Goal: Task Accomplishment & Management: Complete application form

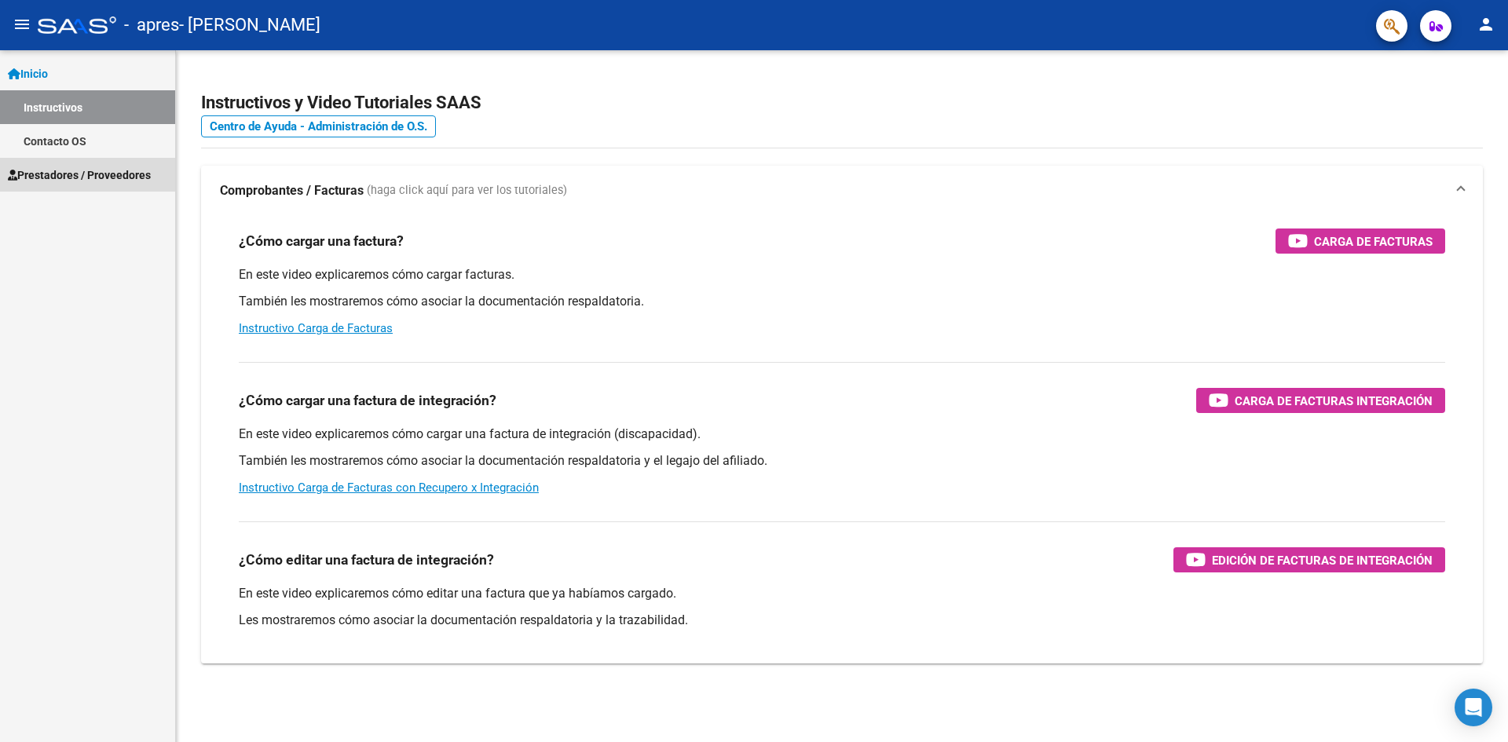
click at [56, 174] on span "Prestadores / Proveedores" at bounding box center [79, 174] width 143 height 17
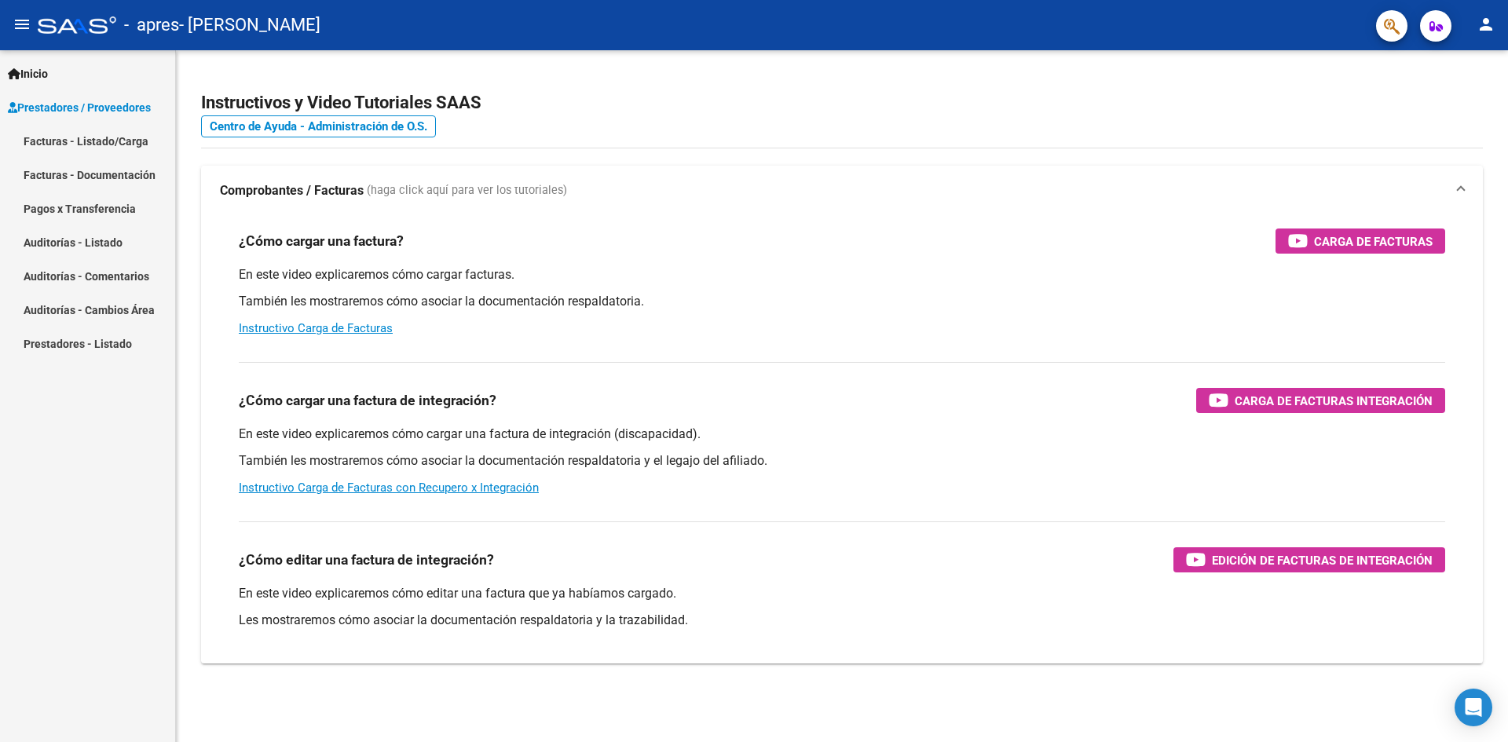
click at [82, 142] on link "Facturas - Listado/Carga" at bounding box center [87, 141] width 175 height 34
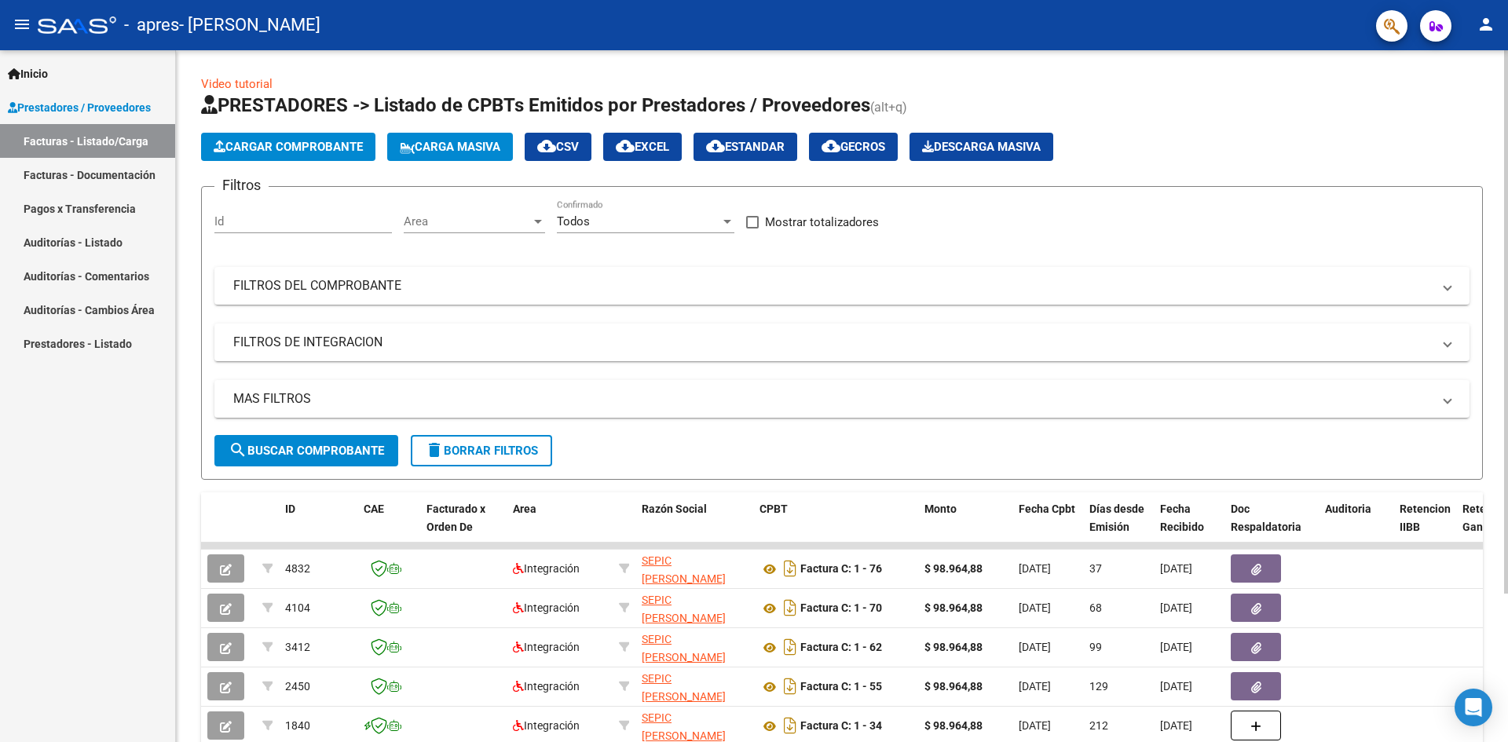
click at [319, 141] on span "Cargar Comprobante" at bounding box center [288, 147] width 149 height 14
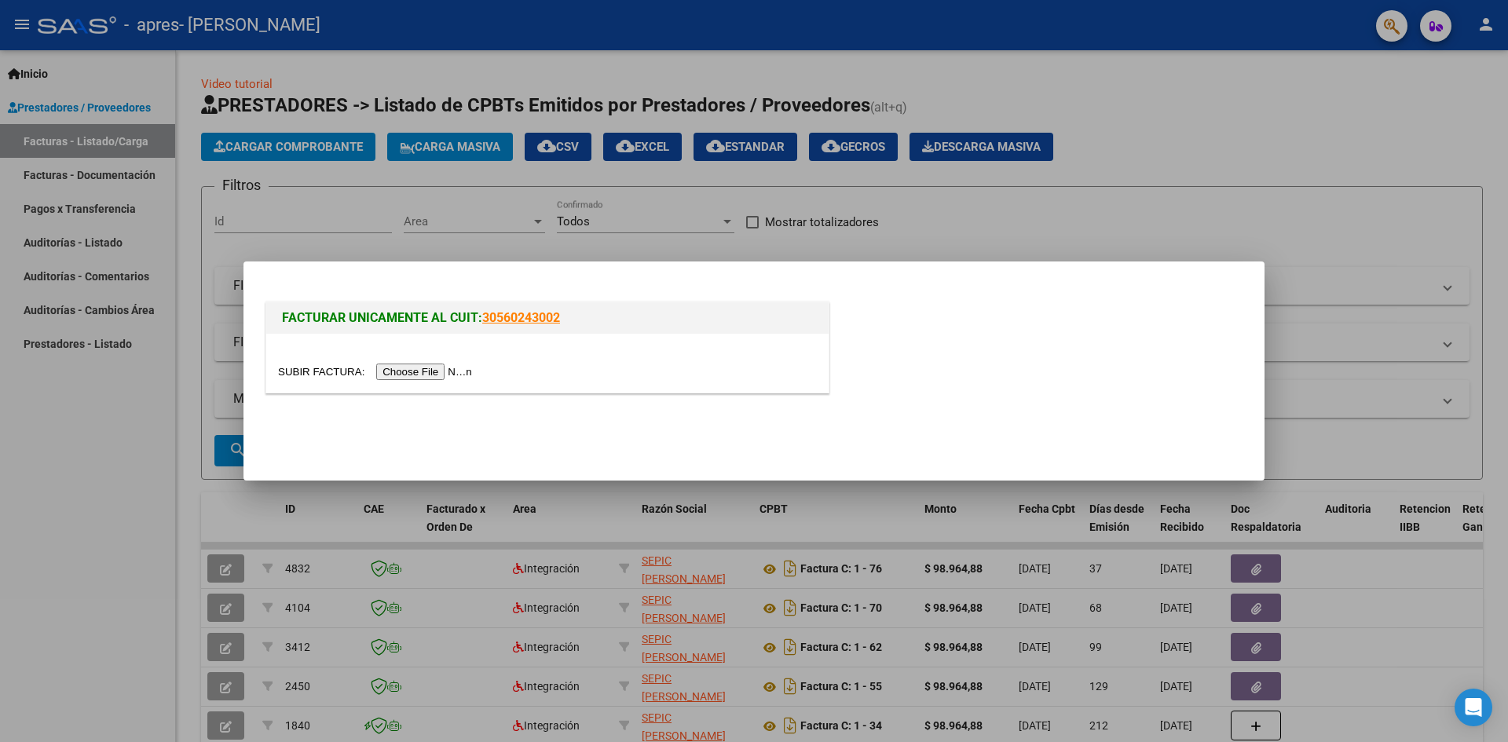
click at [460, 371] on input "file" at bounding box center [377, 372] width 199 height 16
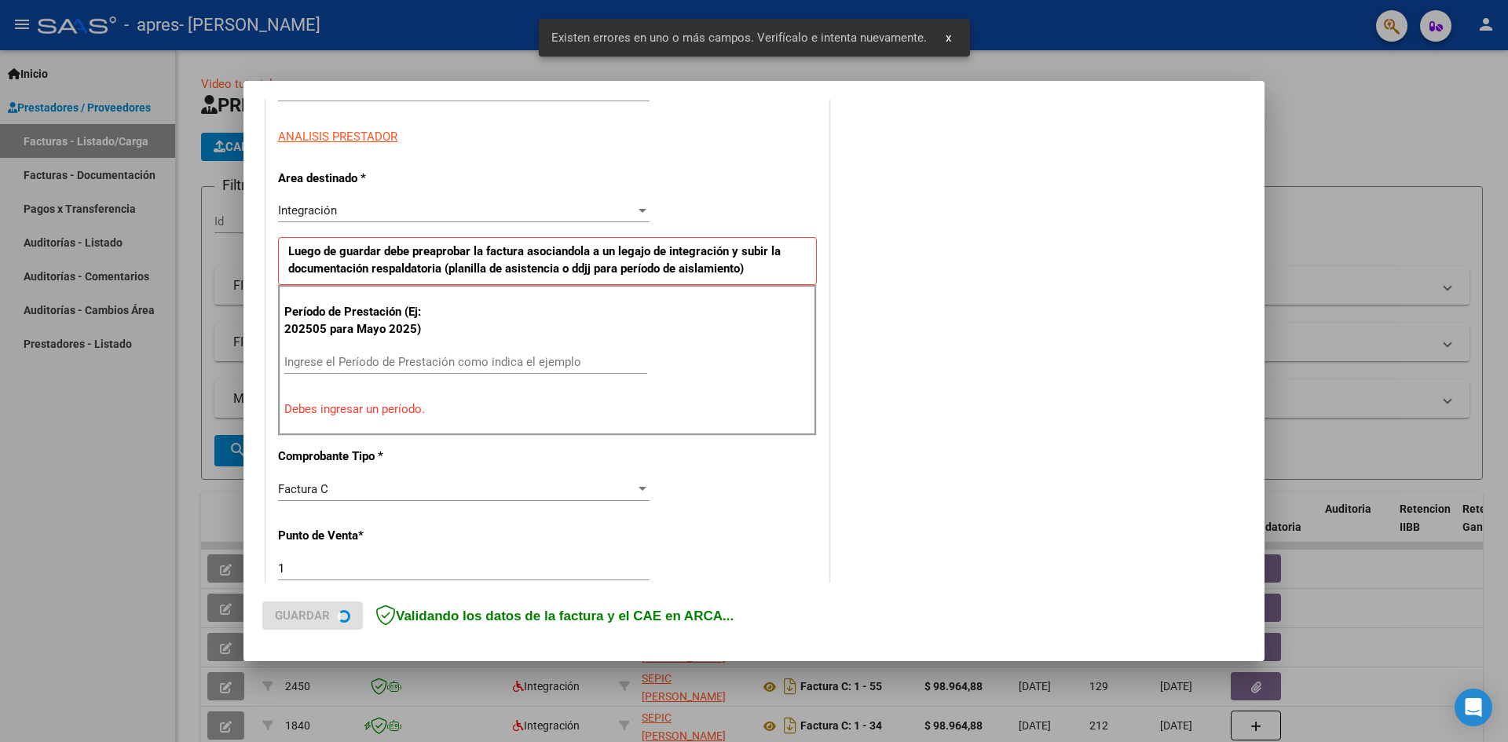
scroll to position [276, 0]
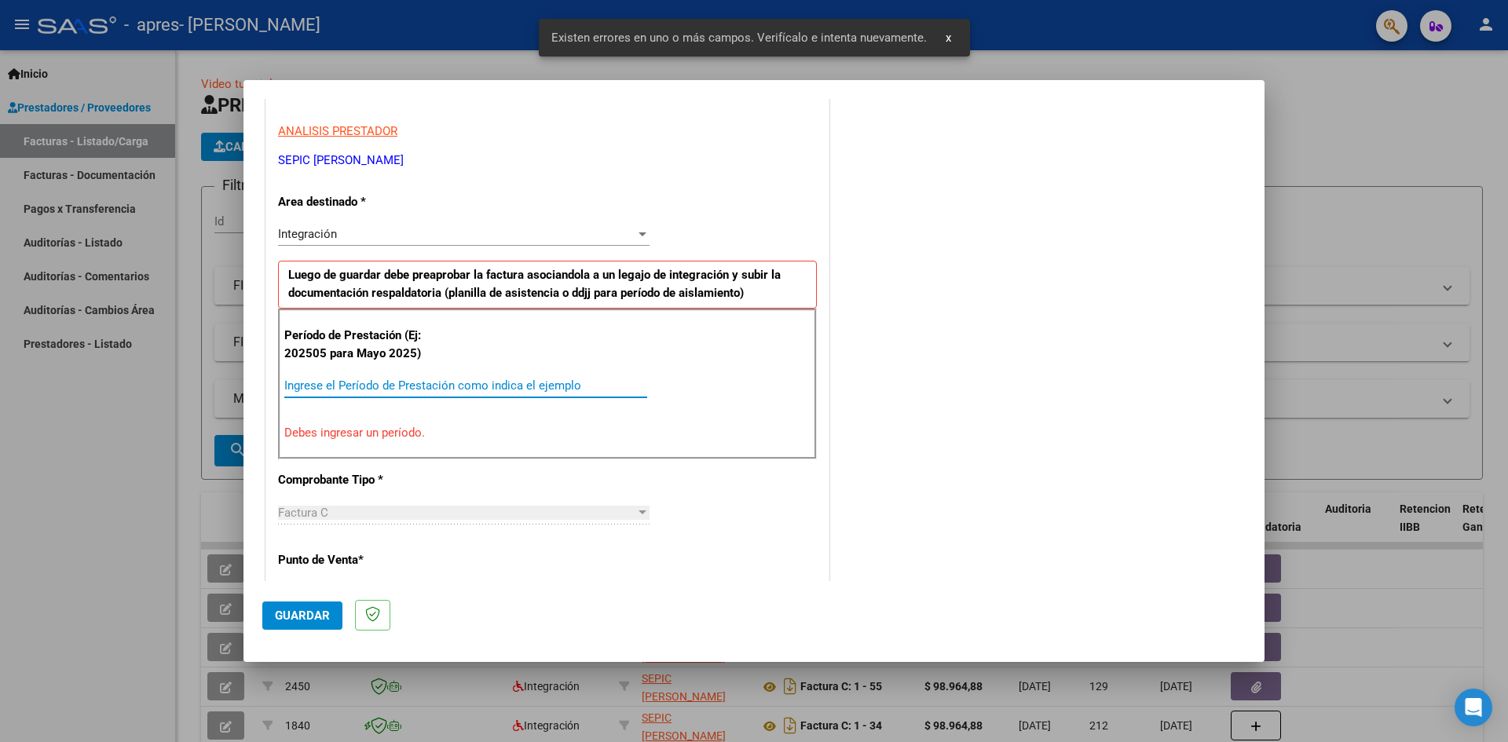
click at [356, 382] on input "Ingrese el Período de Prestación como indica el ejemplo" at bounding box center [465, 385] width 363 height 14
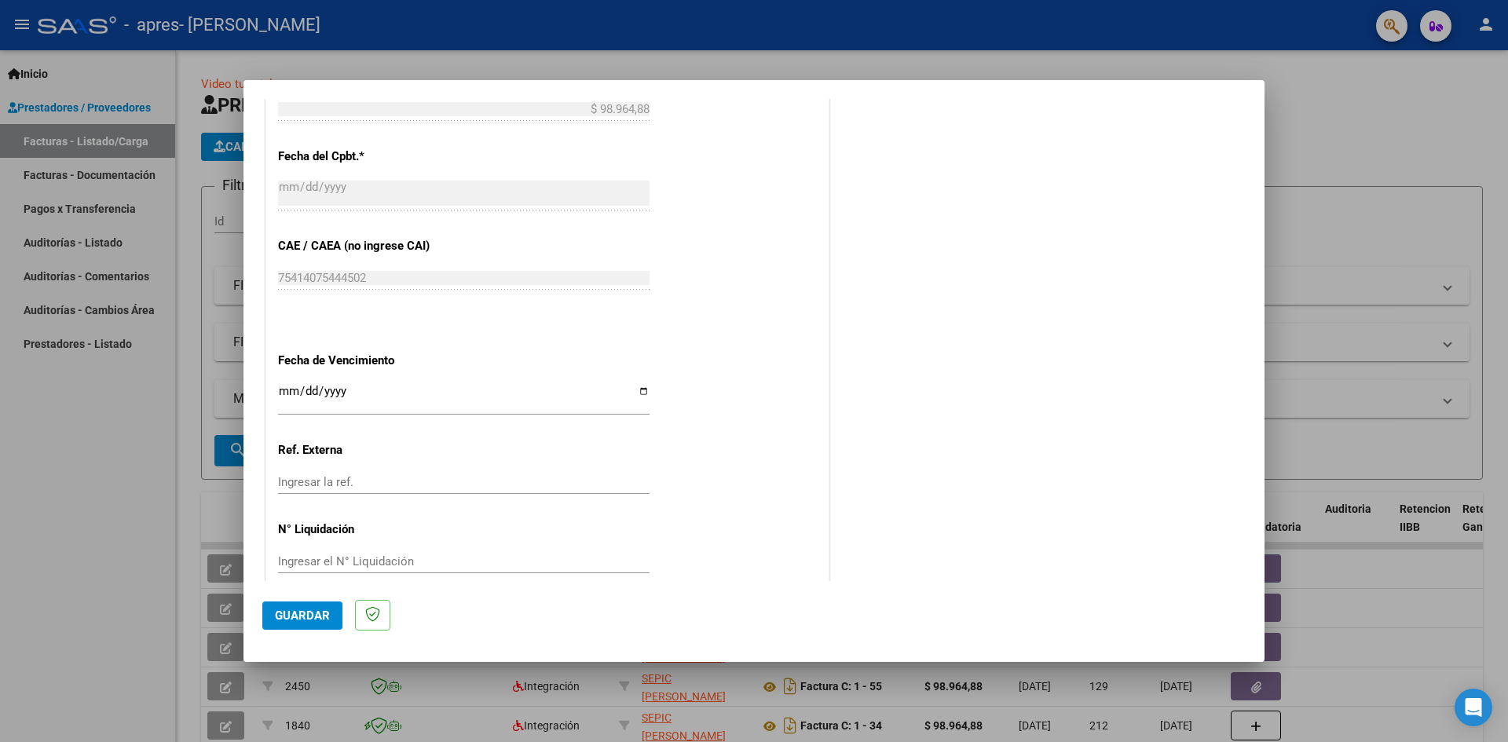
scroll to position [900, 0]
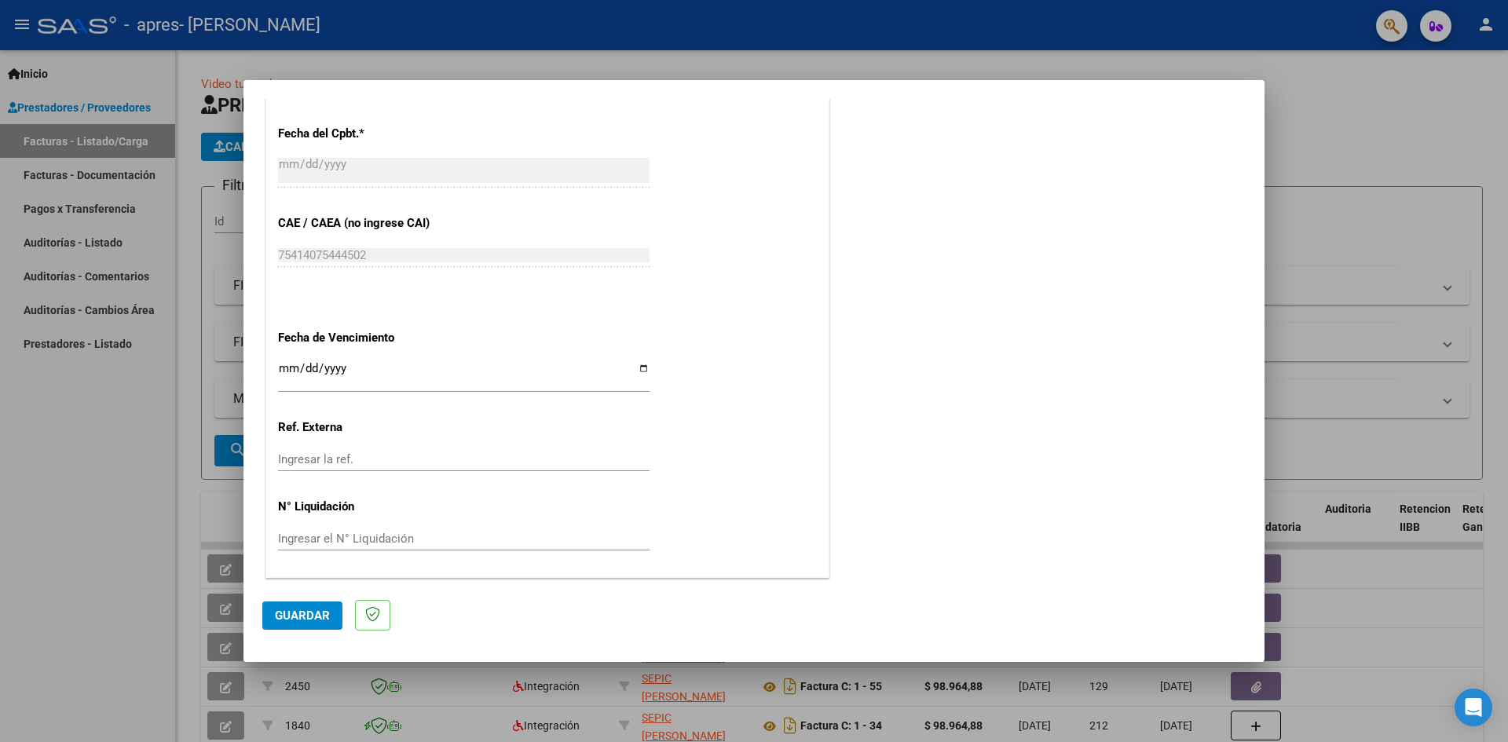
type input "202509"
click at [637, 367] on input "Ingresar la fecha" at bounding box center [463, 374] width 371 height 25
type input "[DATE]"
click at [277, 616] on span "Guardar" at bounding box center [302, 616] width 55 height 14
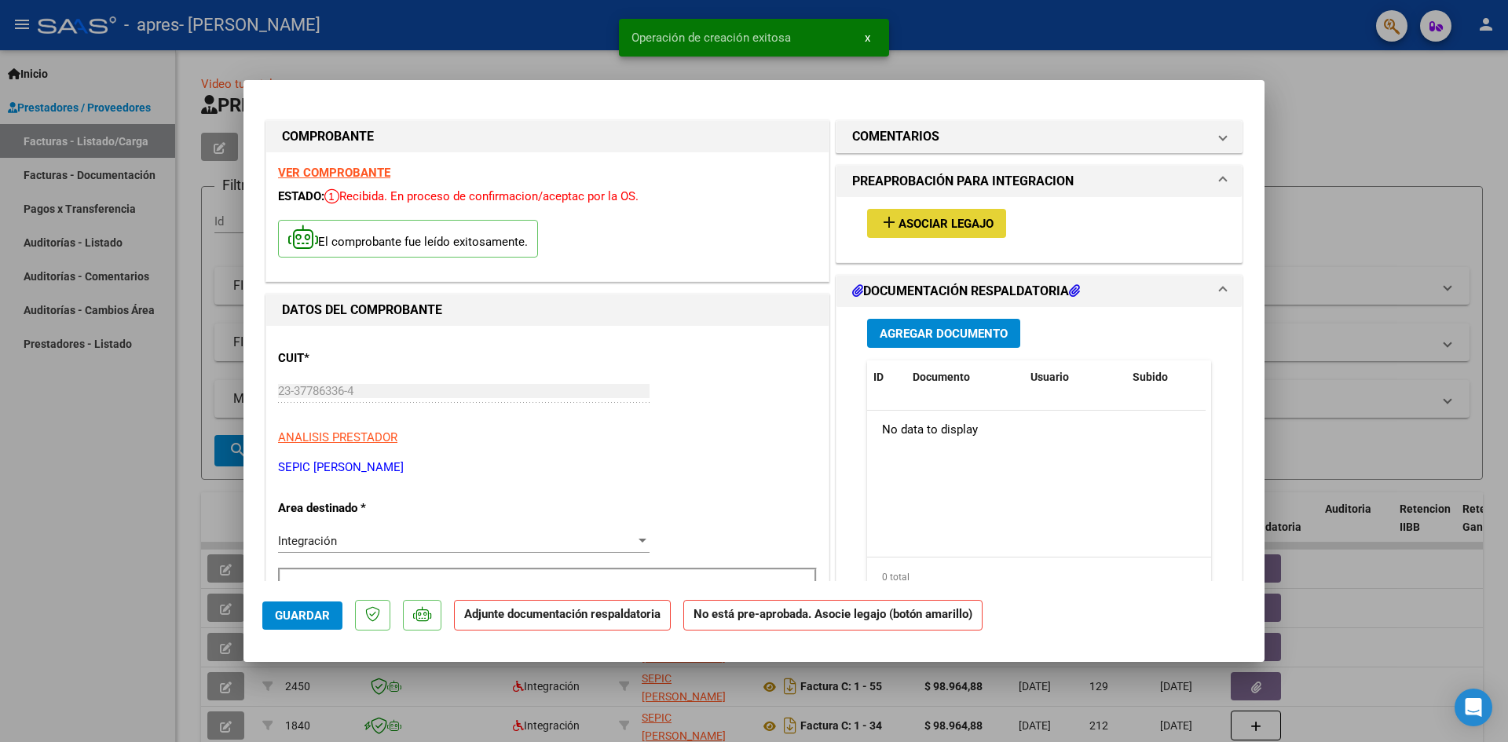
click at [908, 229] on span "Asociar Legajo" at bounding box center [945, 224] width 95 height 14
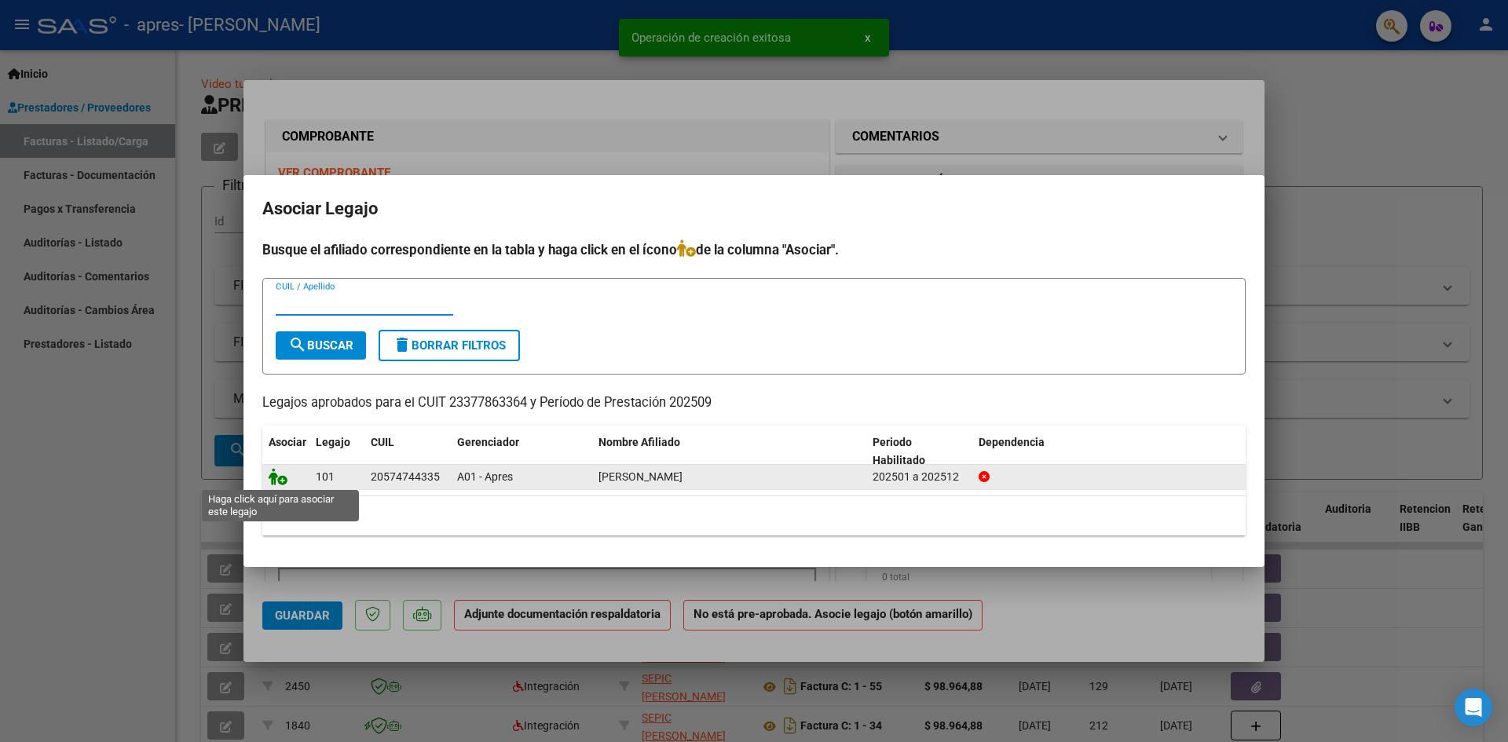
click at [280, 477] on icon at bounding box center [278, 476] width 19 height 17
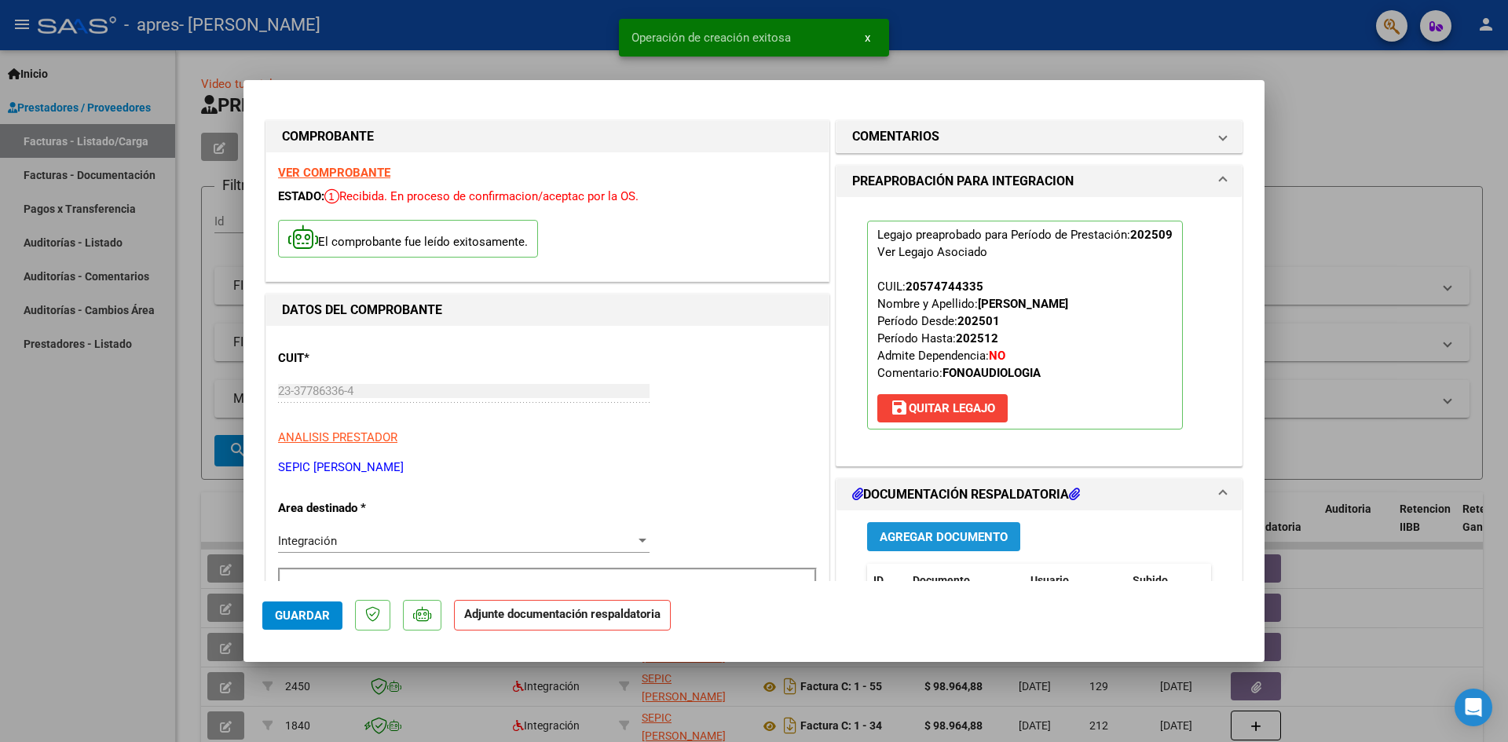
click at [953, 541] on span "Agregar Documento" at bounding box center [943, 537] width 128 height 14
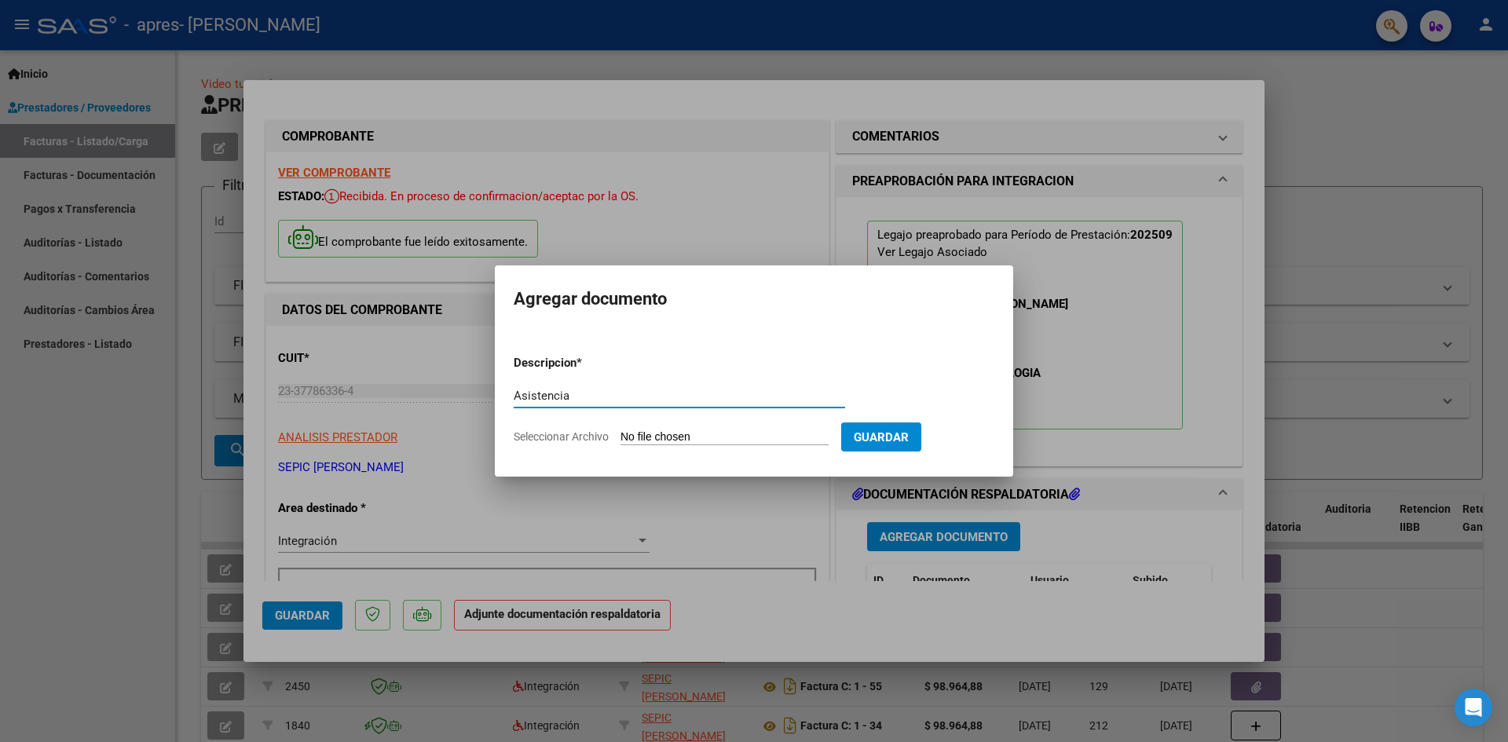
type input "Asistencia"
click at [628, 432] on input "Seleccionar Archivo" at bounding box center [724, 437] width 208 height 15
type input "C:\fakepath\Asistencia [PERSON_NAME].pdf"
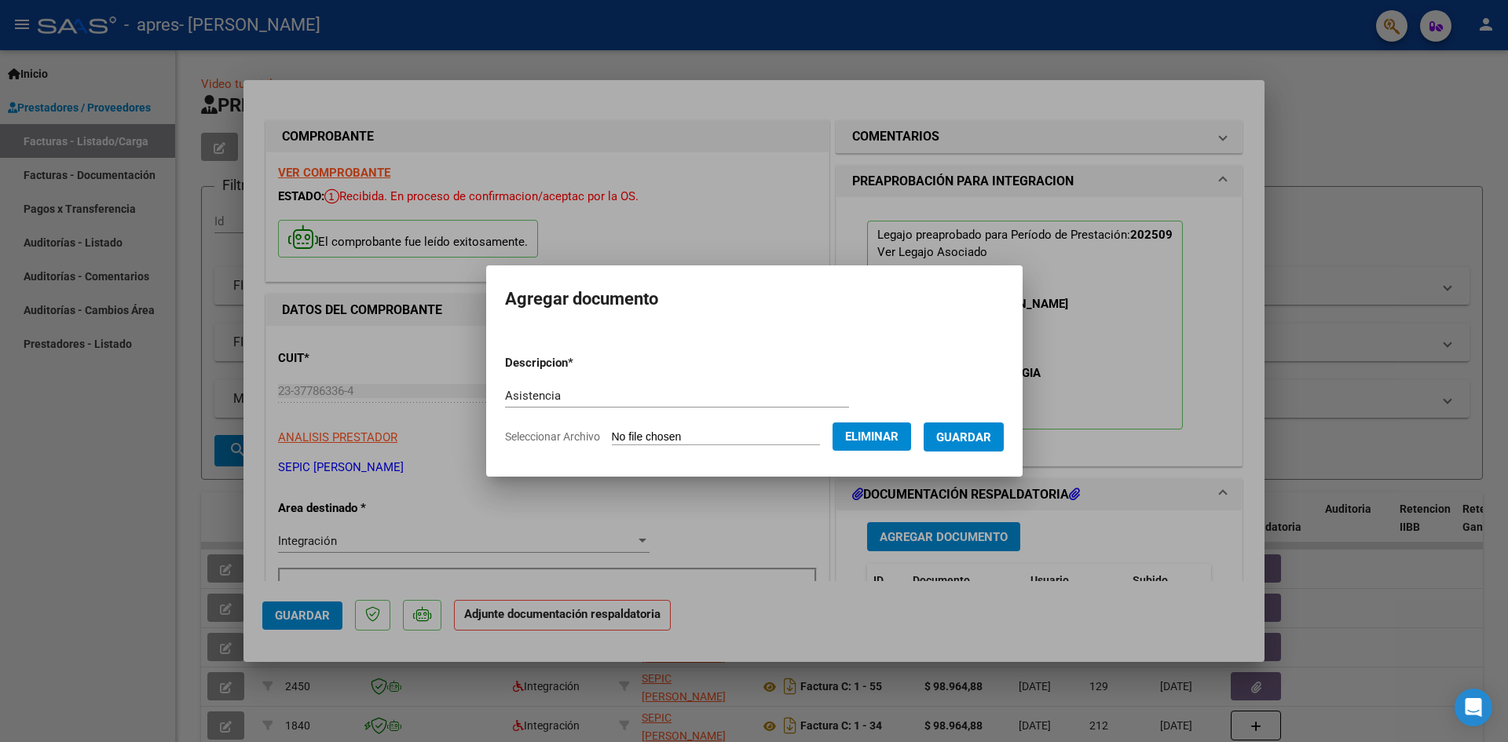
click at [985, 437] on span "Guardar" at bounding box center [963, 437] width 55 height 14
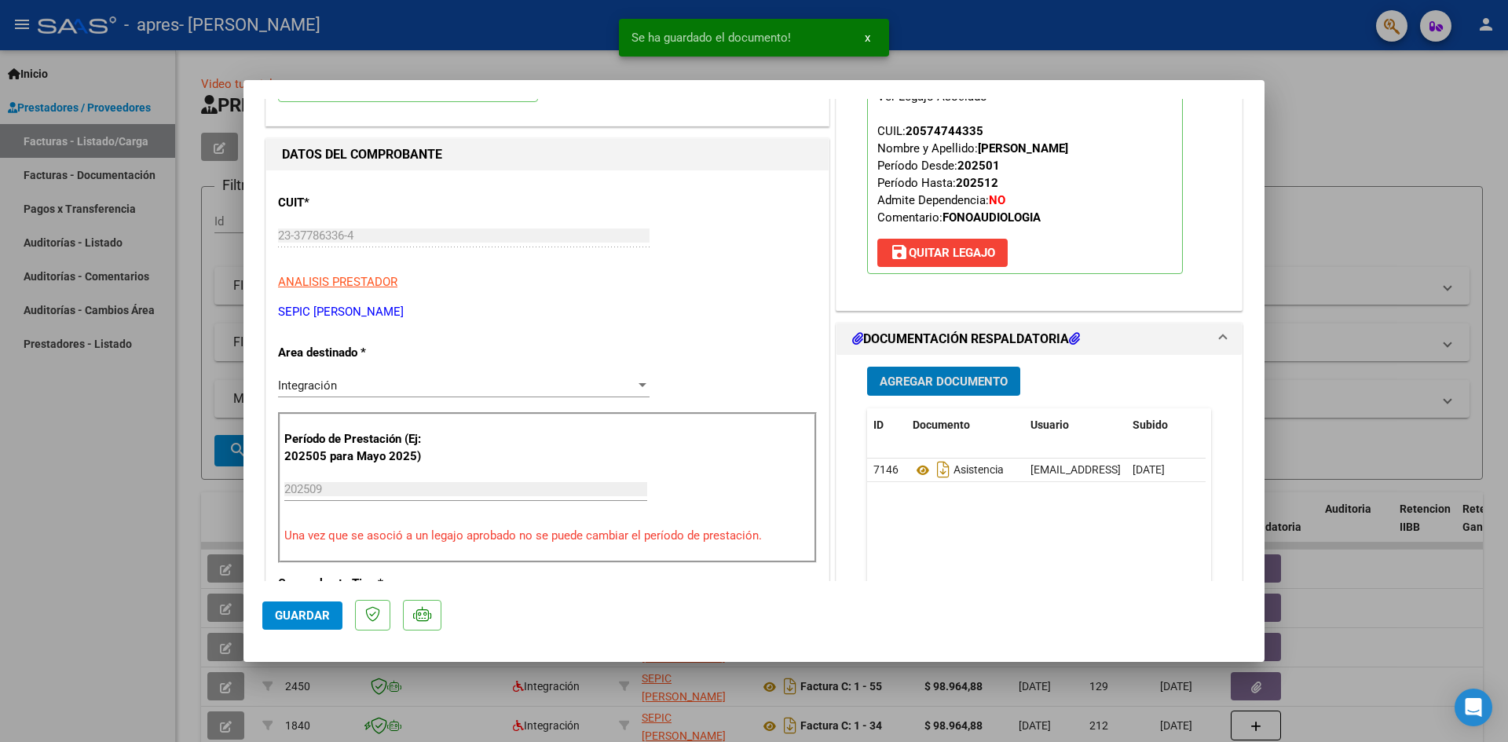
scroll to position [157, 0]
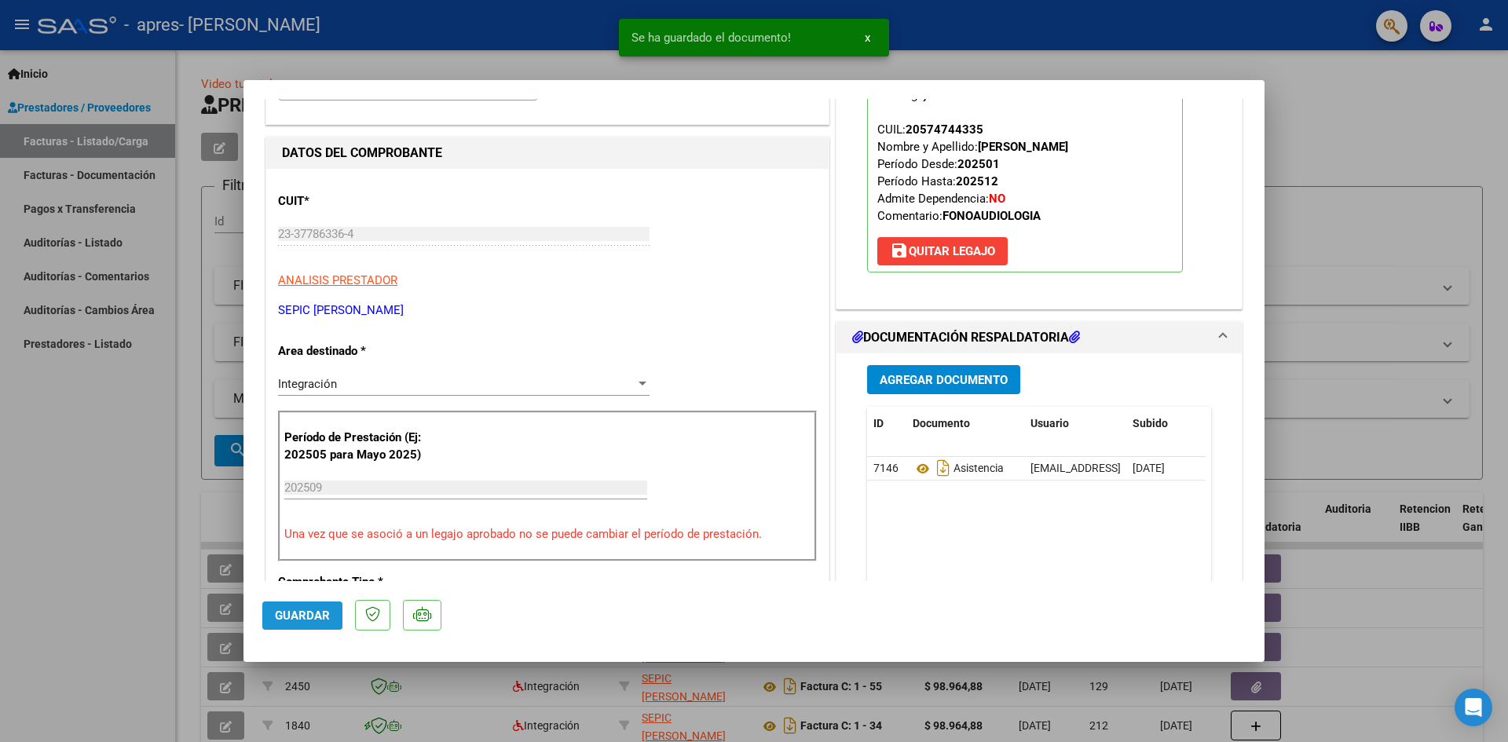
click at [321, 615] on span "Guardar" at bounding box center [302, 616] width 55 height 14
click at [296, 609] on span "Guardar" at bounding box center [302, 616] width 55 height 14
click at [118, 544] on div at bounding box center [754, 371] width 1508 height 742
type input "$ 0,00"
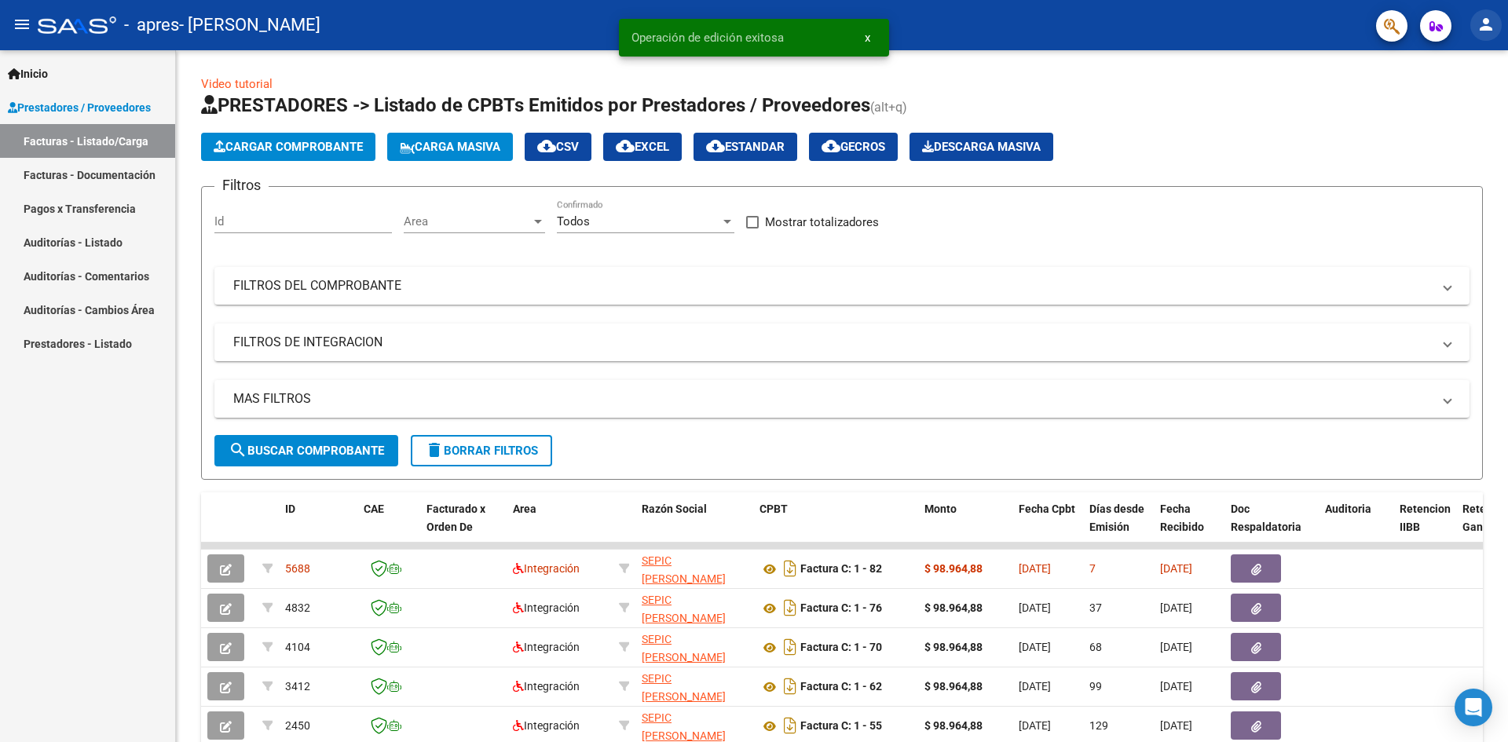
click at [1476, 29] on mat-icon "person" at bounding box center [1485, 24] width 19 height 19
click at [1445, 99] on button "exit_to_app Salir" at bounding box center [1454, 104] width 96 height 38
